Goal: Task Accomplishment & Management: Manage account settings

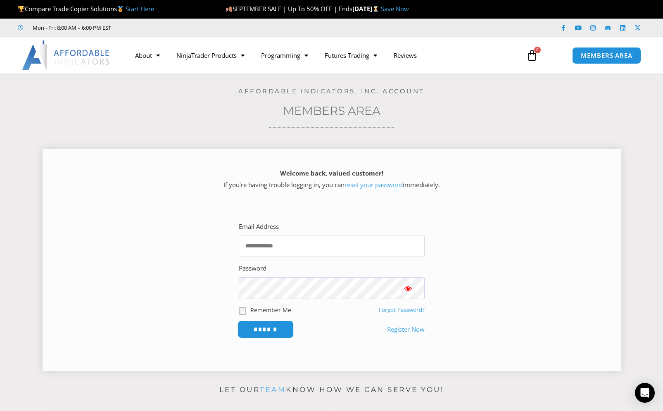
type input "**********"
click at [280, 329] on input "******" at bounding box center [265, 330] width 57 height 18
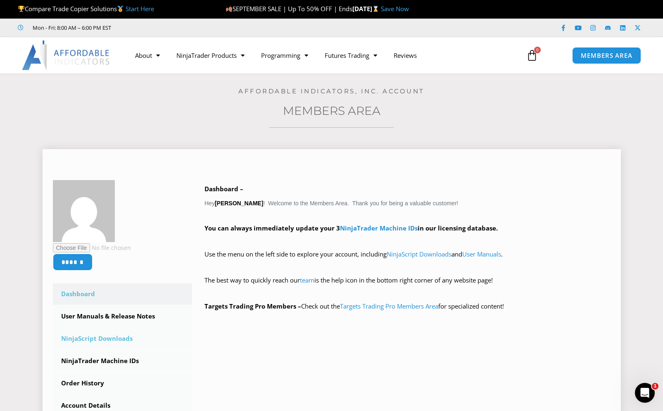
click at [113, 333] on link "NinjaScript Downloads" at bounding box center [123, 338] width 140 height 21
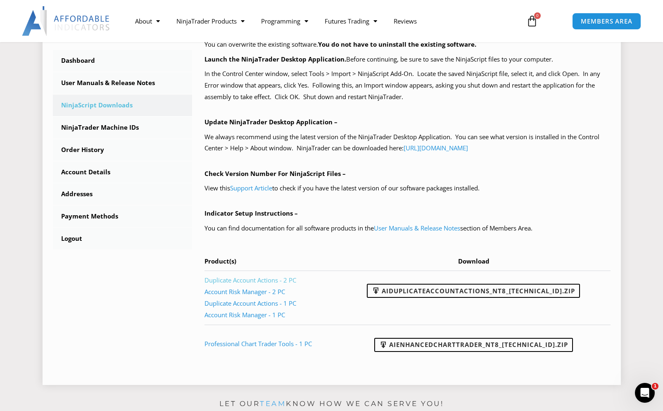
scroll to position [207, 0]
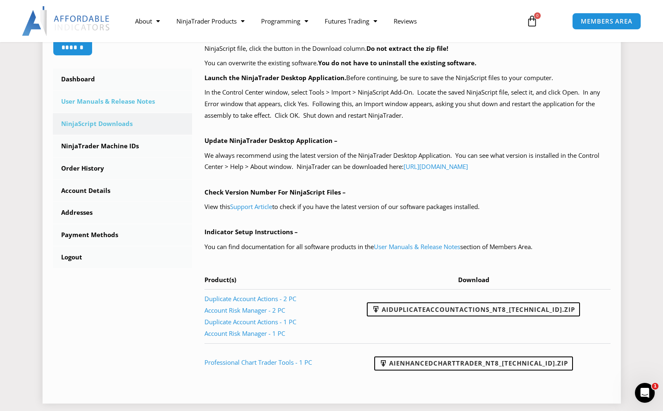
click at [131, 100] on link "User Manuals & Release Notes" at bounding box center [123, 101] width 140 height 21
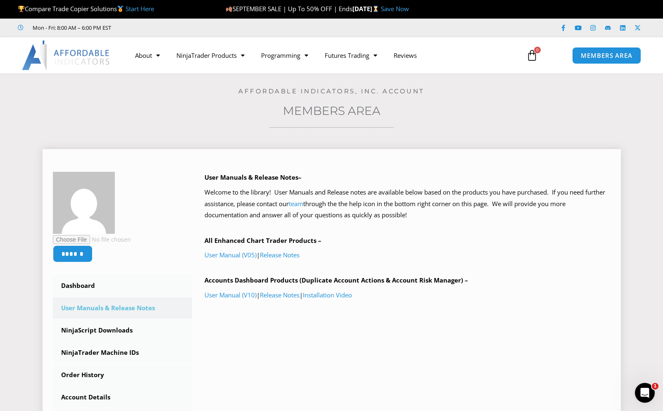
scroll to position [41, 0]
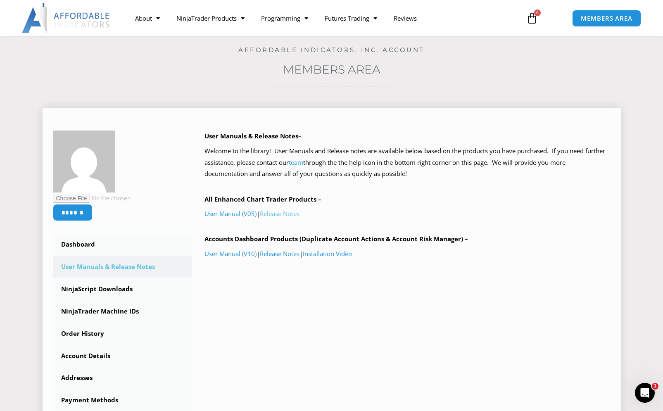
click at [269, 211] on link "Release Notes" at bounding box center [280, 213] width 40 height 8
click at [283, 254] on link "Release Notes" at bounding box center [280, 253] width 40 height 8
click at [603, 19] on span "MEMBERS AREA" at bounding box center [606, 18] width 57 height 7
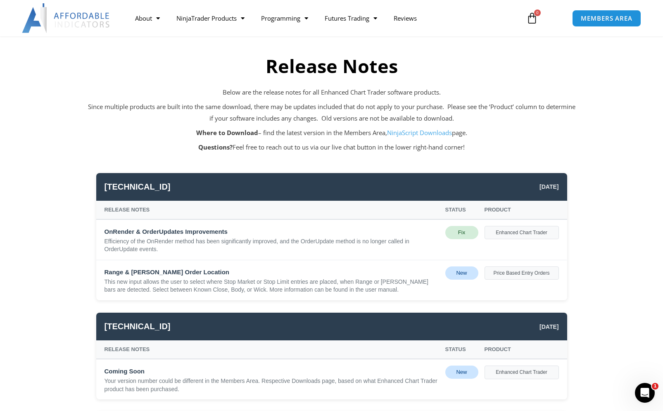
scroll to position [41, 0]
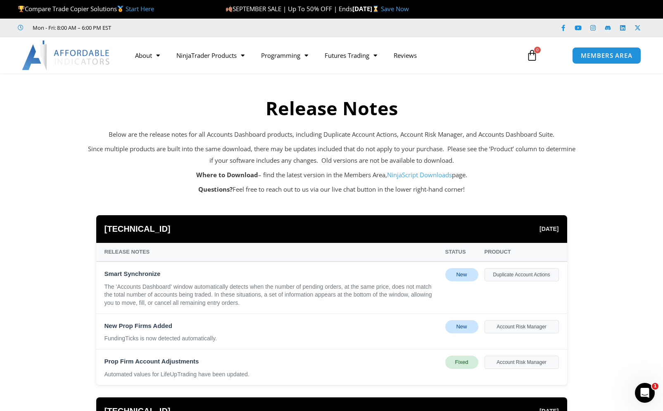
click at [420, 173] on link "NinjaScript Downloads" at bounding box center [419, 175] width 65 height 8
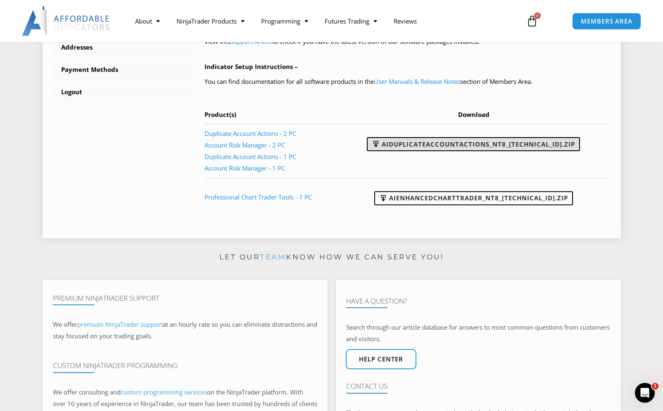
click at [455, 145] on link "AIDuplicateAccountActions_NT8_25.9.18.2.zip" at bounding box center [473, 144] width 213 height 14
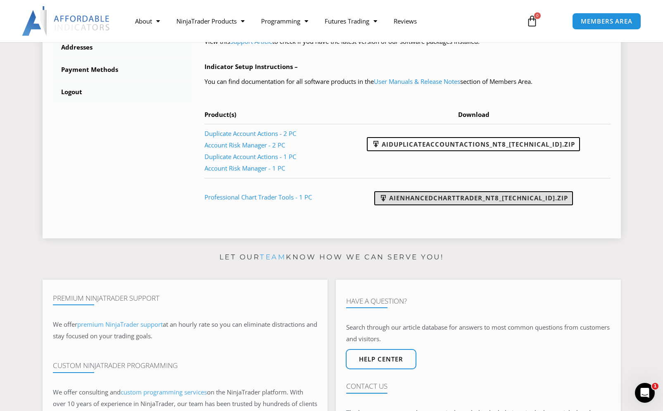
click at [475, 198] on link "AIEnhancedChartTrader_NT8_25.1.31.1.zip" at bounding box center [473, 198] width 199 height 14
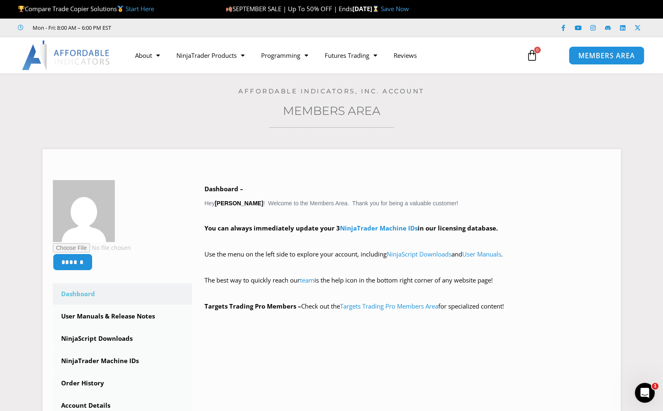
click at [598, 59] on span "MEMBERS AREA" at bounding box center [606, 55] width 57 height 7
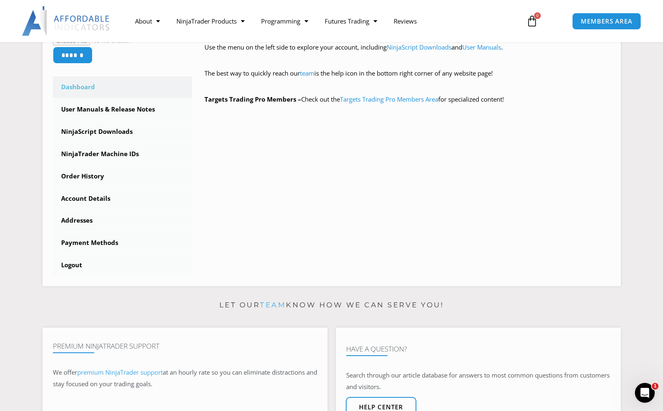
scroll to position [209, 0]
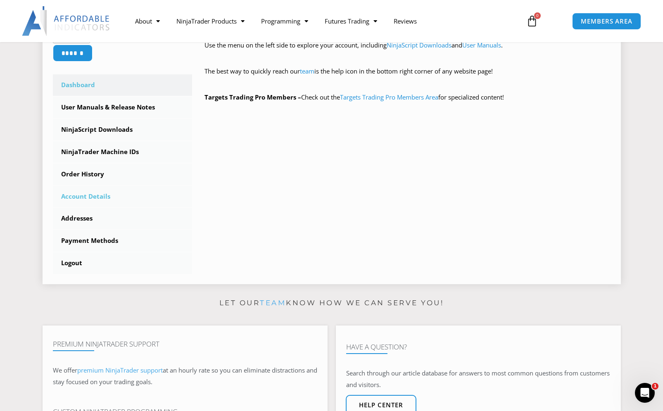
click at [91, 195] on link "Account Details" at bounding box center [123, 196] width 140 height 21
